Goal: Task Accomplishment & Management: Use online tool/utility

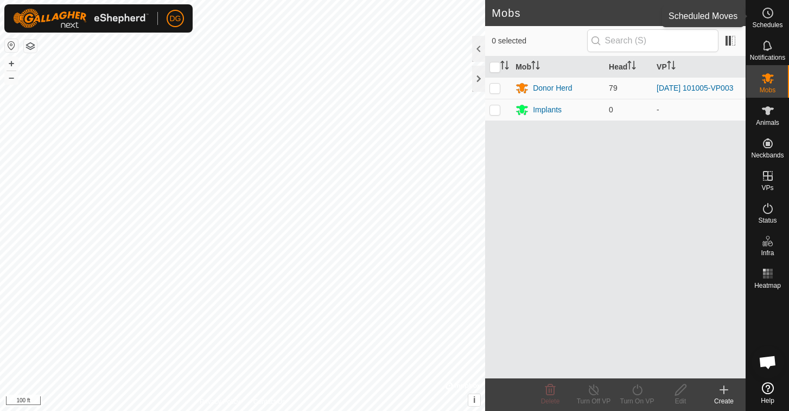
click at [770, 11] on icon at bounding box center [767, 13] width 13 height 13
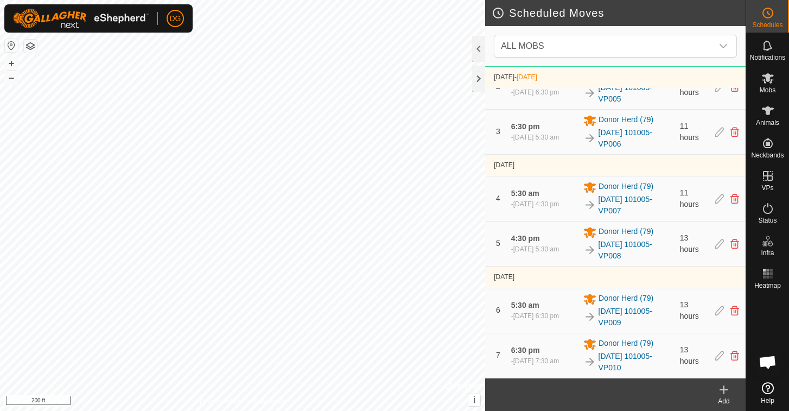
scroll to position [139, 0]
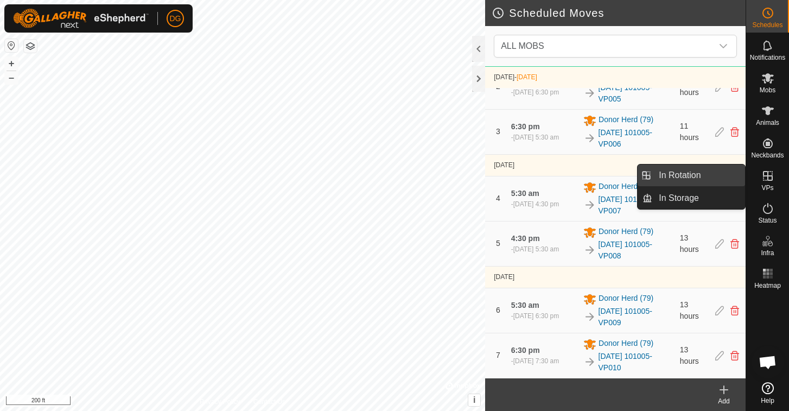
click at [689, 173] on link "In Rotation" at bounding box center [698, 175] width 93 height 22
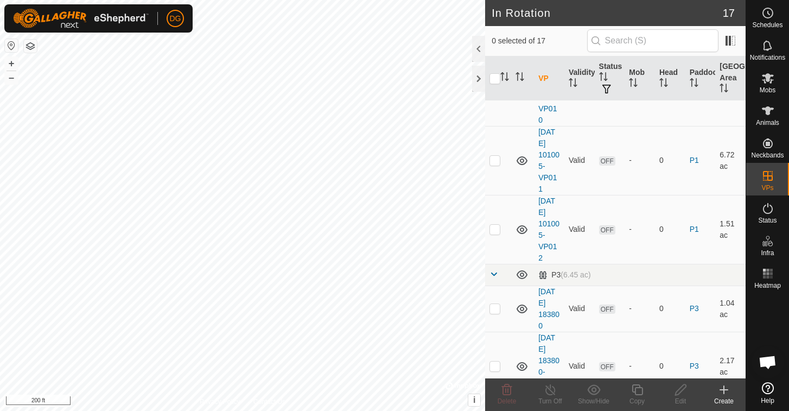
scroll to position [663, 0]
click at [498, 232] on p-checkbox at bounding box center [495, 228] width 11 height 9
checkbox input "false"
click at [494, 161] on p-checkbox at bounding box center [495, 159] width 11 height 9
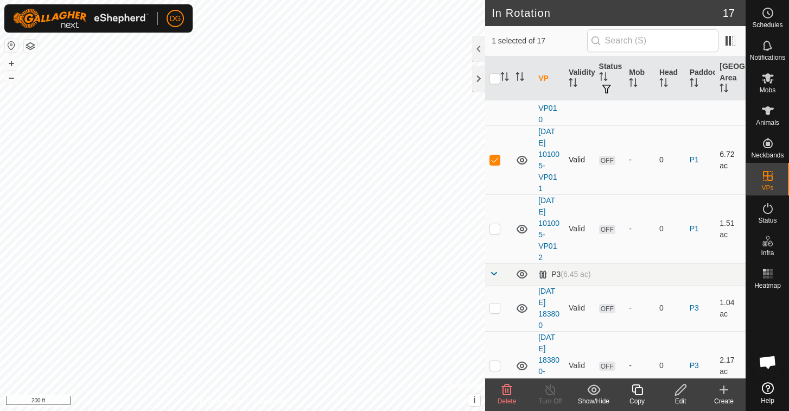
click at [495, 159] on p-checkbox at bounding box center [495, 159] width 11 height 9
checkbox input "false"
click at [769, 10] on icon at bounding box center [767, 13] width 13 height 13
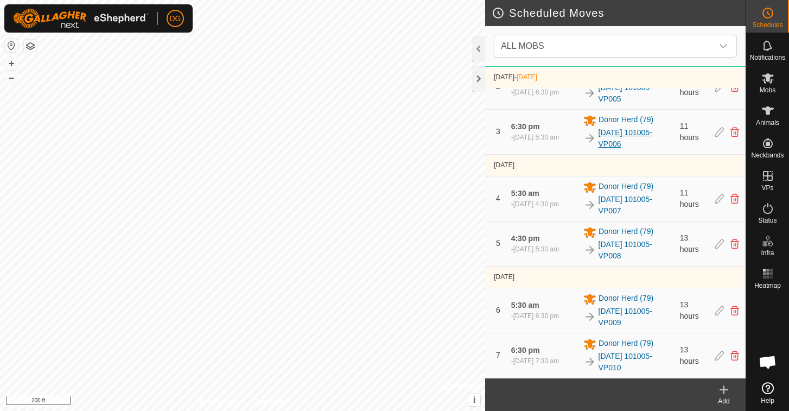
scroll to position [139, 0]
click at [638, 48] on span "ALL MOBS" at bounding box center [605, 46] width 216 height 22
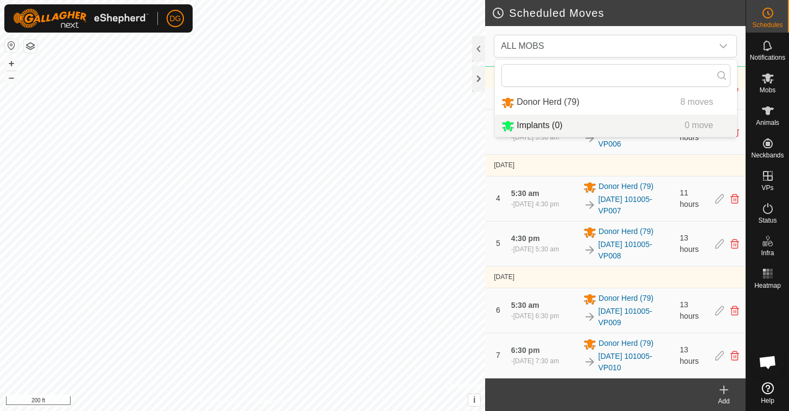
click at [724, 388] on icon at bounding box center [724, 390] width 0 height 8
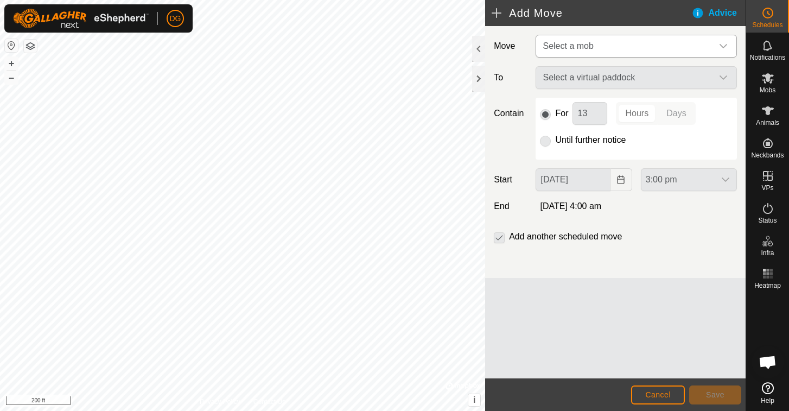
click at [598, 48] on span "Select a mob" at bounding box center [625, 46] width 174 height 22
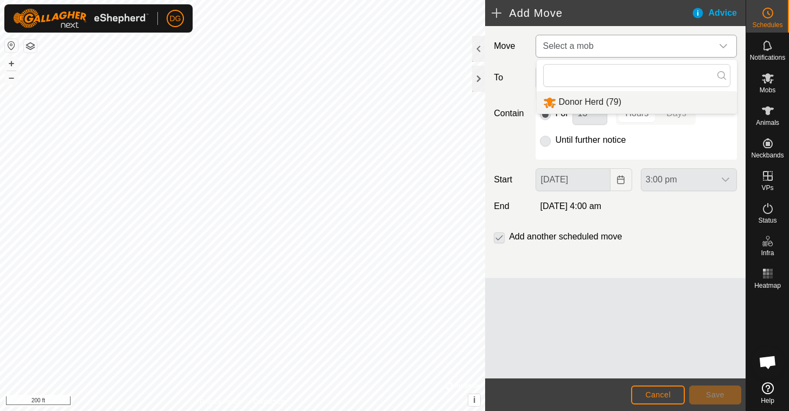
click at [589, 97] on li "Donor Herd (79)" at bounding box center [637, 102] width 200 height 22
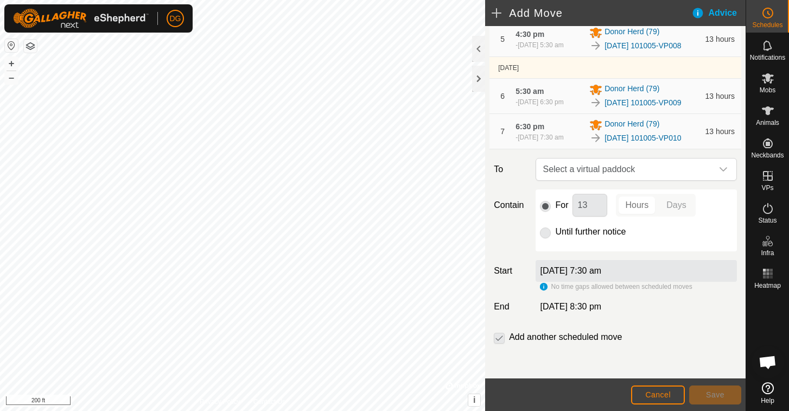
scroll to position [344, 0]
click at [586, 168] on span "Select a virtual paddock" at bounding box center [625, 169] width 174 height 22
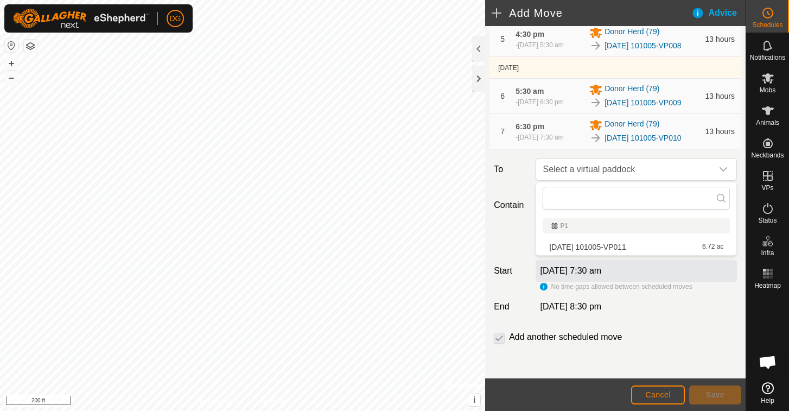
click at [592, 250] on li "[DATE] 101005-VP011 6.72 ac" at bounding box center [636, 247] width 187 height 16
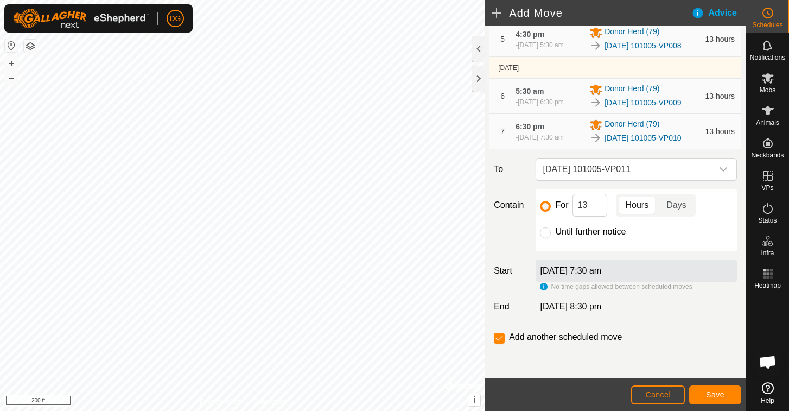
click at [709, 395] on span "Save" at bounding box center [715, 394] width 18 height 9
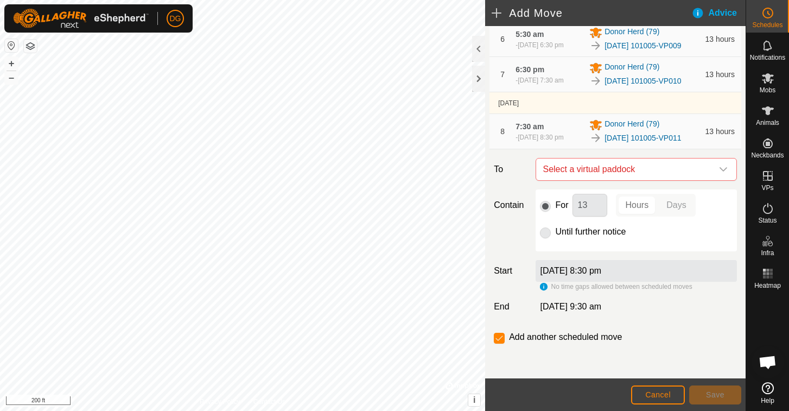
scroll to position [405, 0]
